Goal: Entertainment & Leisure: Consume media (video, audio)

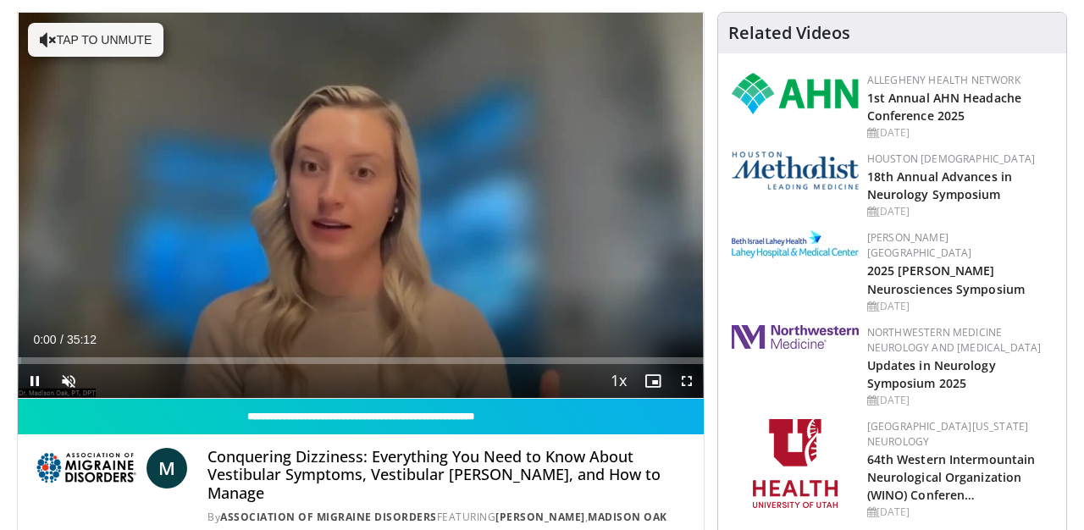
scroll to position [226, 0]
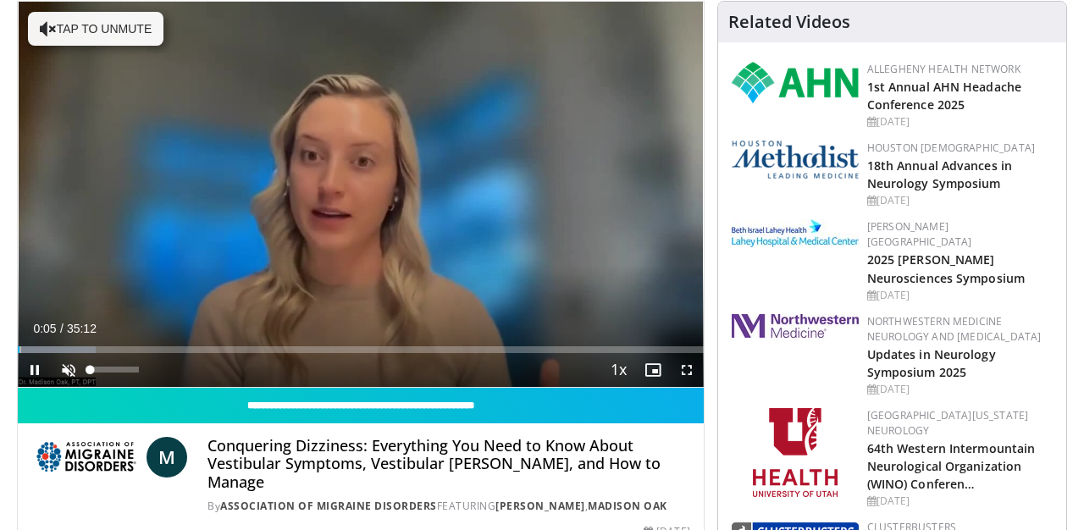
click at [69, 371] on video-js "**********" at bounding box center [361, 195] width 686 height 386
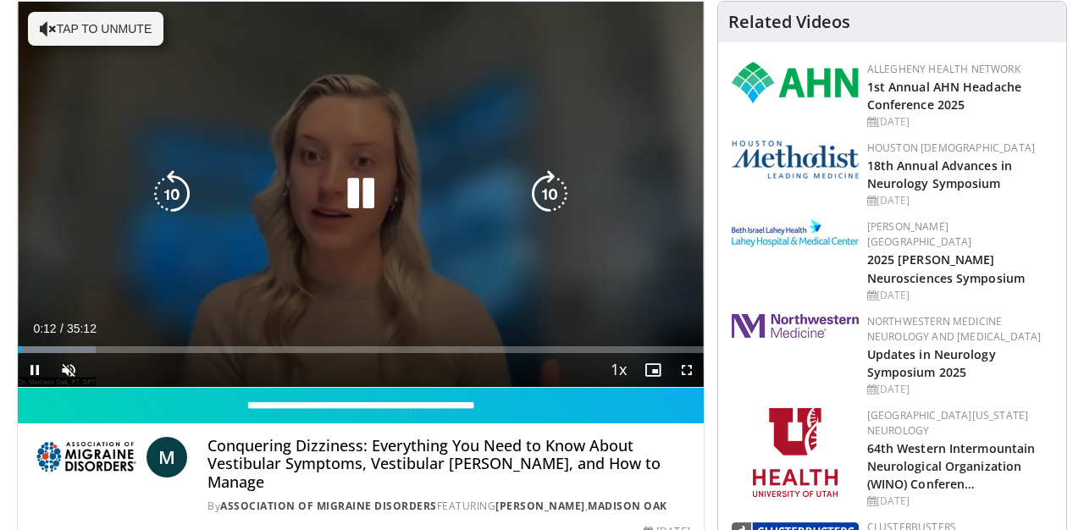
click at [361, 202] on icon "Video Player" at bounding box center [360, 193] width 47 height 47
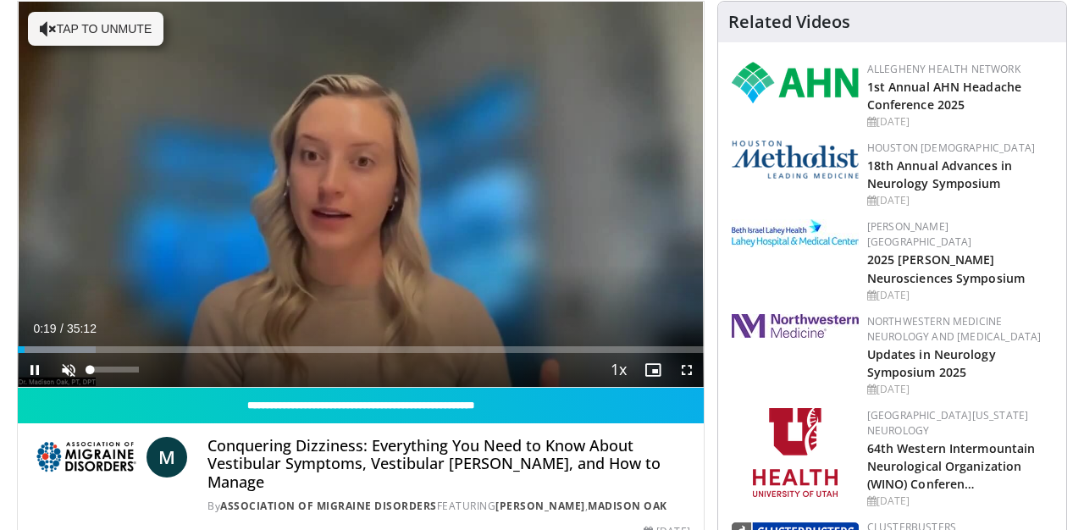
click at [65, 364] on span "Video Player" at bounding box center [69, 370] width 34 height 34
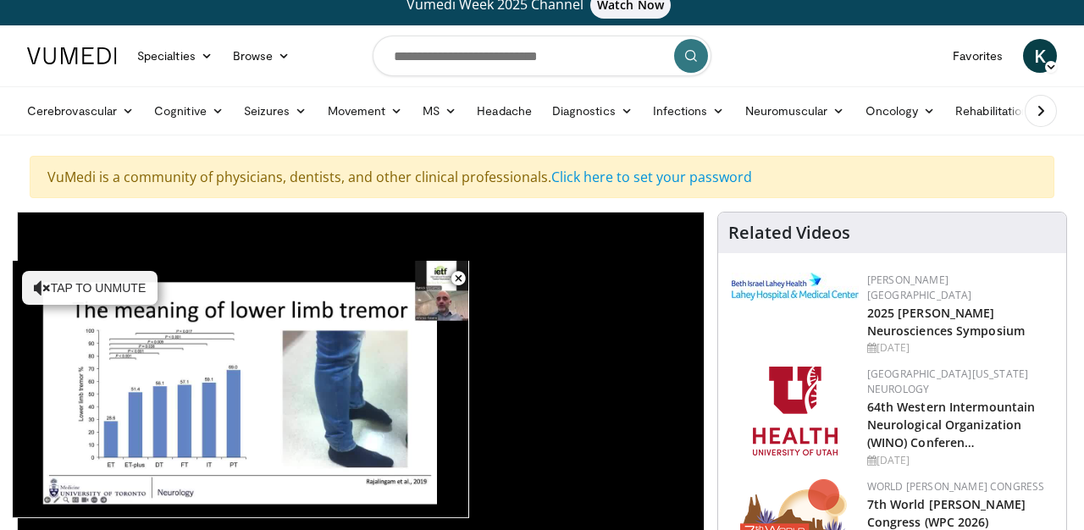
scroll to position [1, 0]
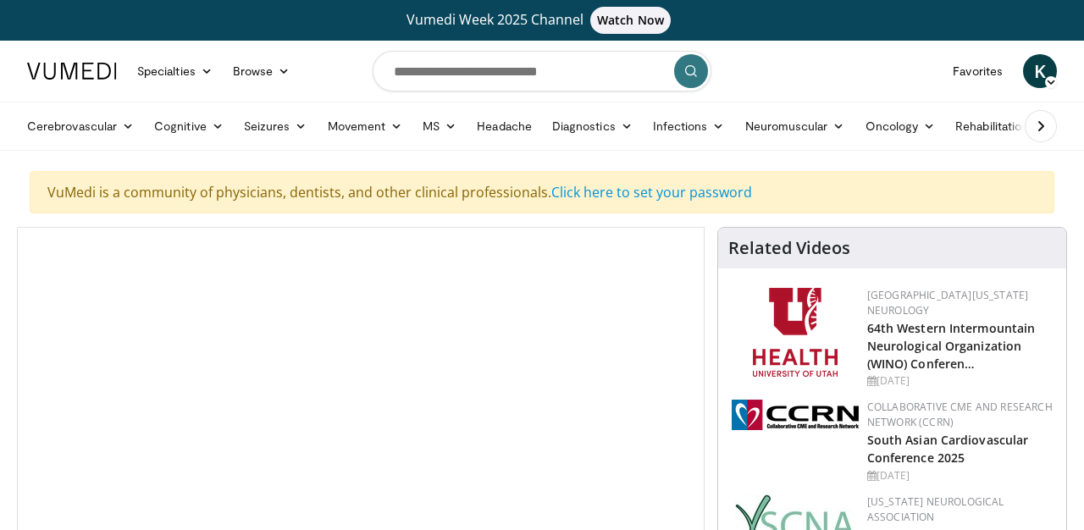
click at [475, 237] on div "10 seconds Tap to unmute" at bounding box center [361, 420] width 686 height 385
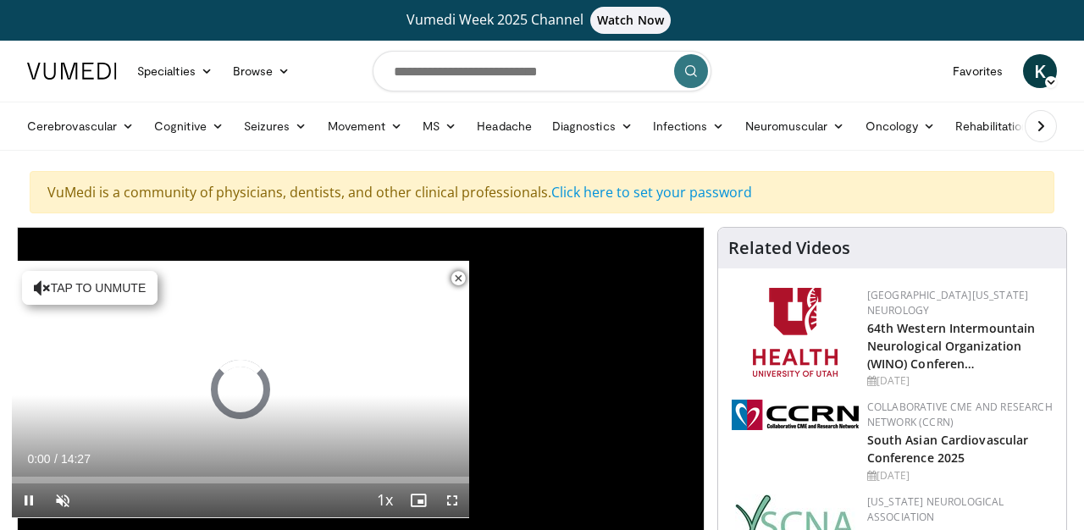
scroll to position [412, 0]
